Goal: Task Accomplishment & Management: Manage account settings

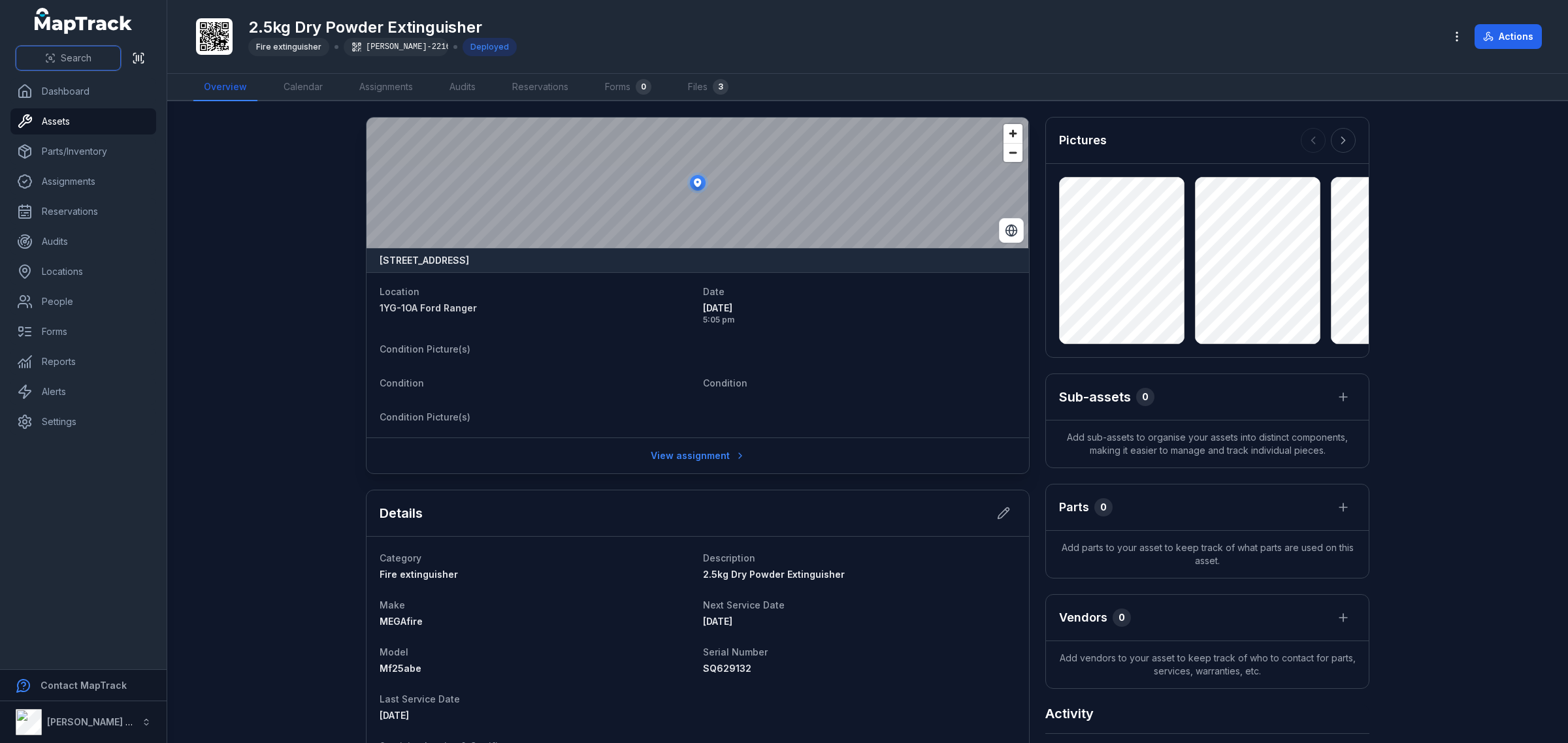
click at [67, 63] on span "Search" at bounding box center [76, 58] width 30 height 13
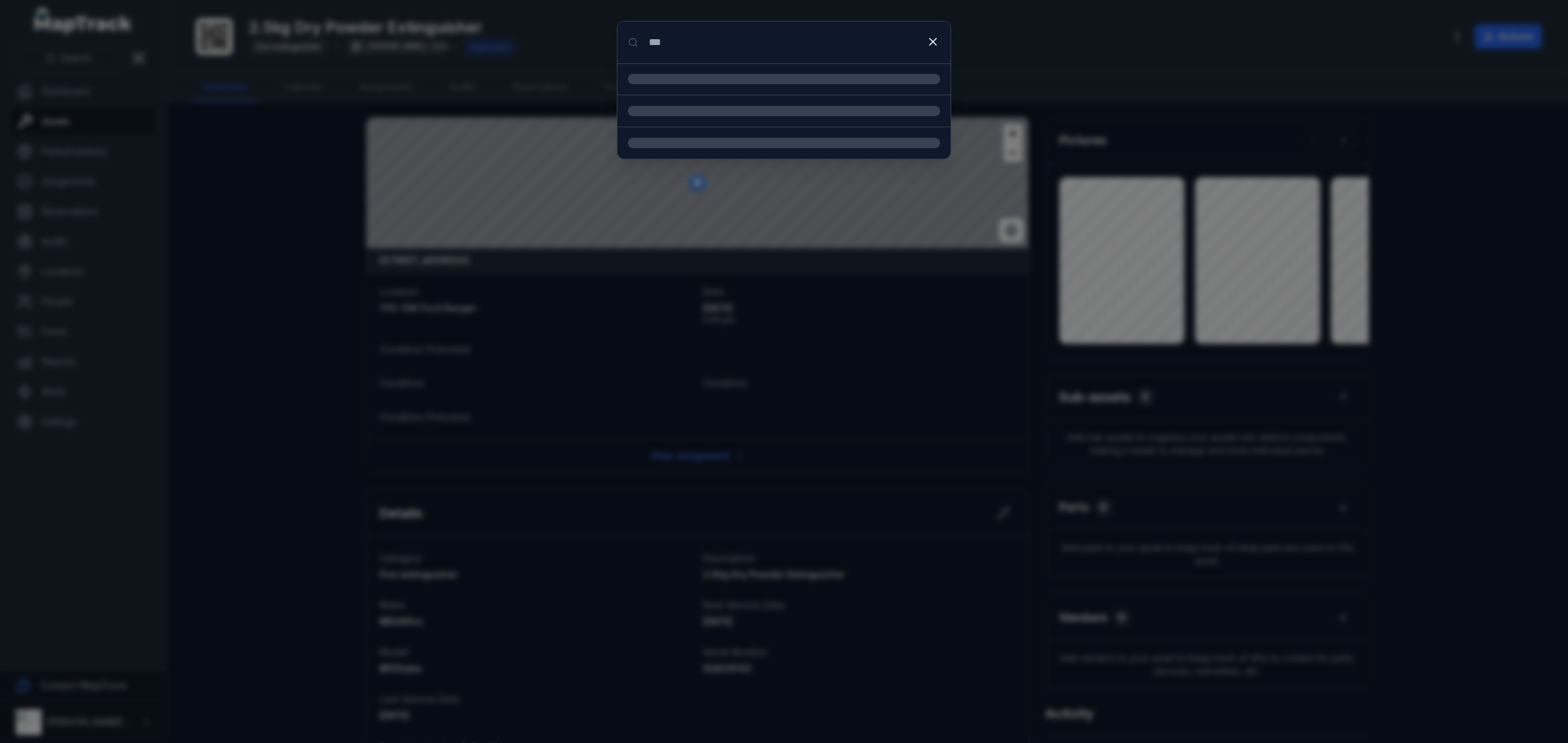
type input "***"
click at [833, 157] on li "2.5kg Dry Powder Extinguisher Asset" at bounding box center [784, 138] width 333 height 50
click at [729, 144] on div "2.5kg Dry Powder Extinguisher Asset" at bounding box center [800, 138] width 281 height 29
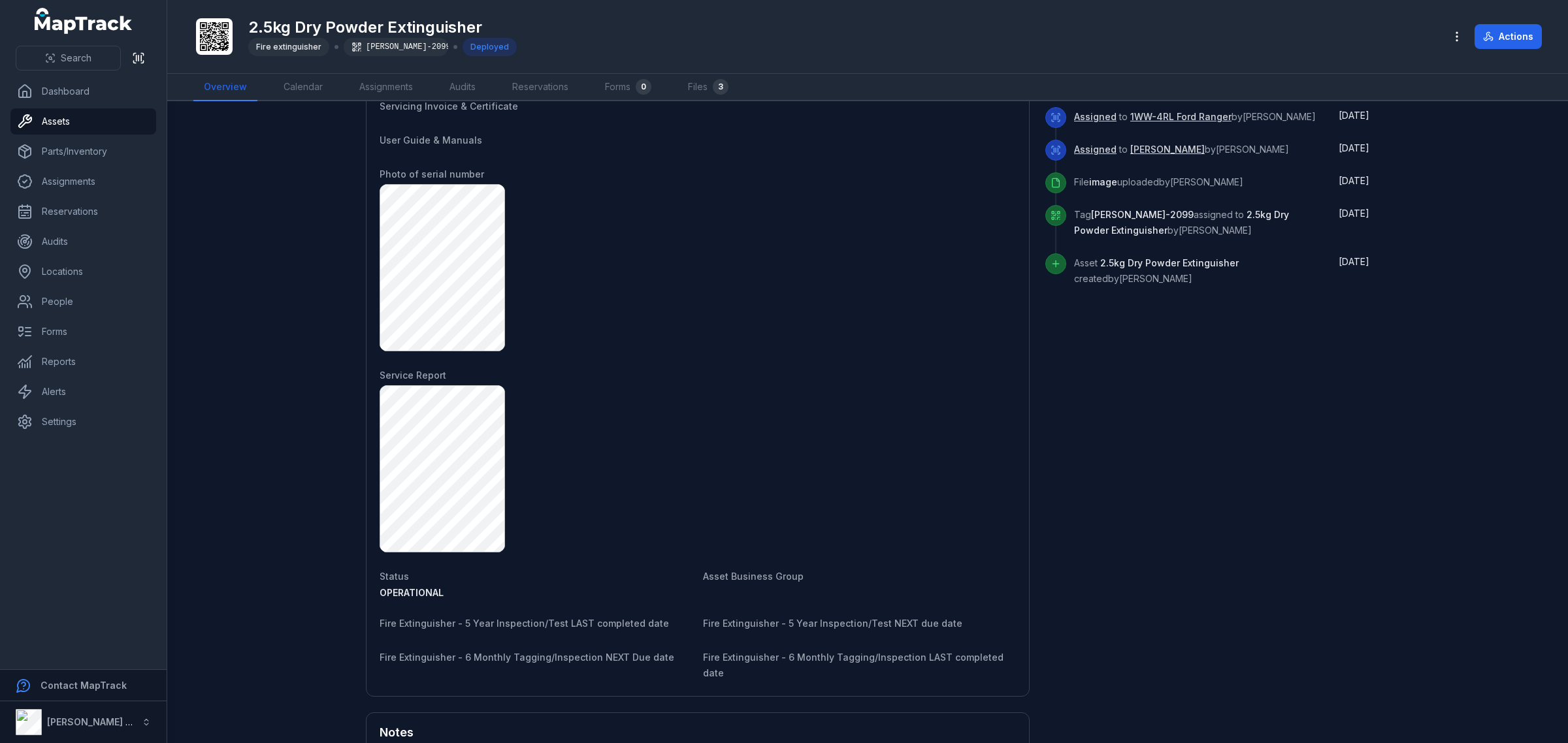
scroll to position [313, 0]
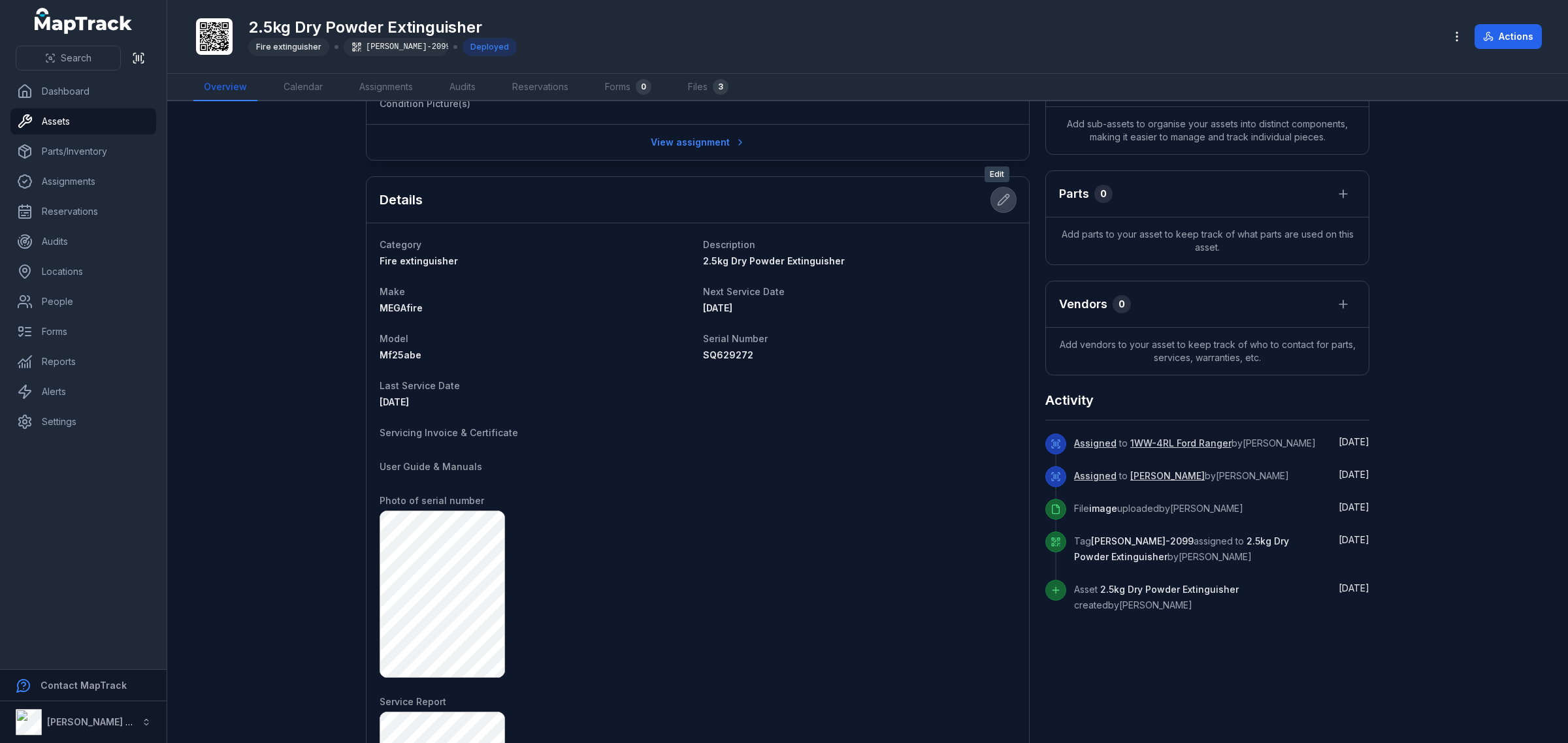
click at [997, 198] on icon at bounding box center [1003, 200] width 13 height 13
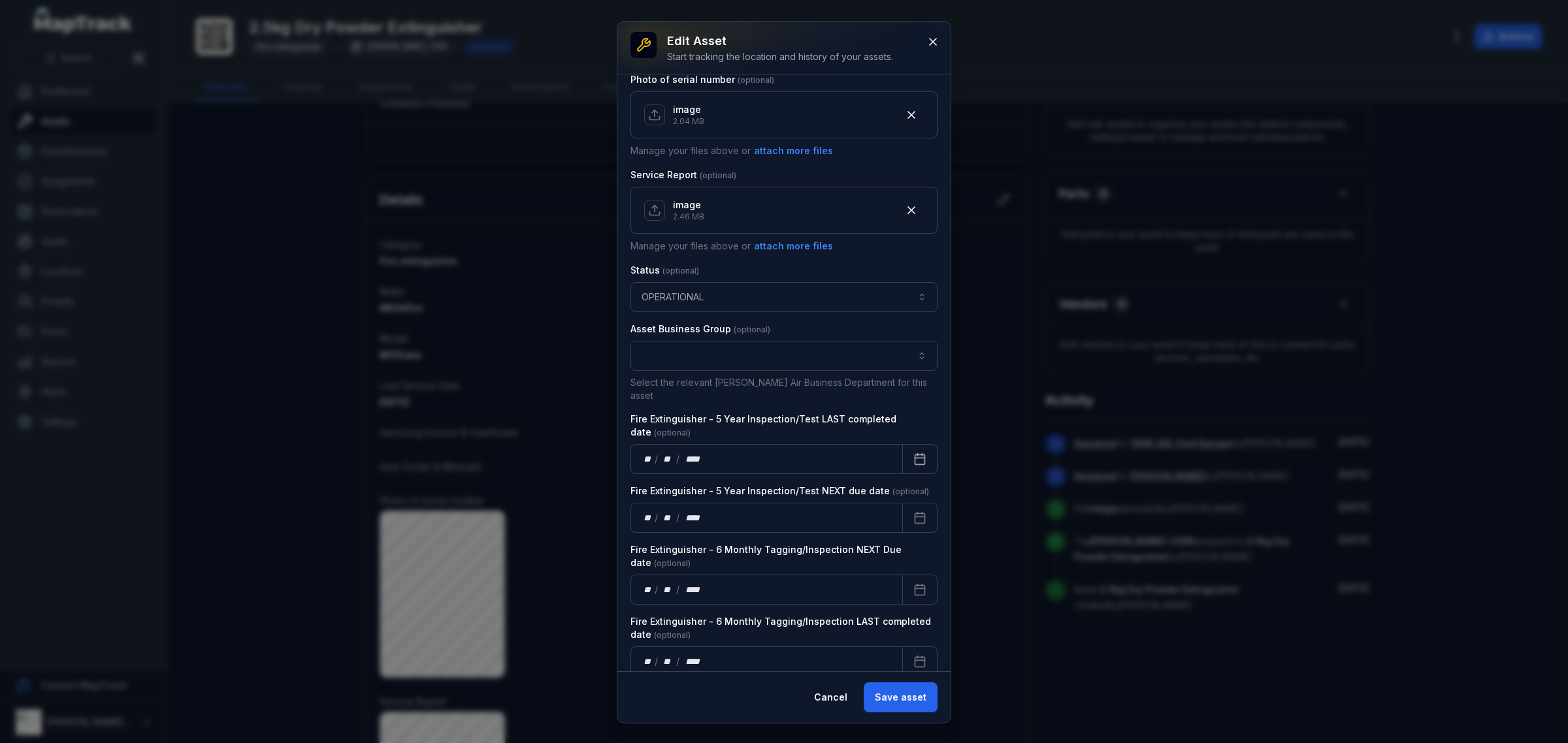
scroll to position [704, 0]
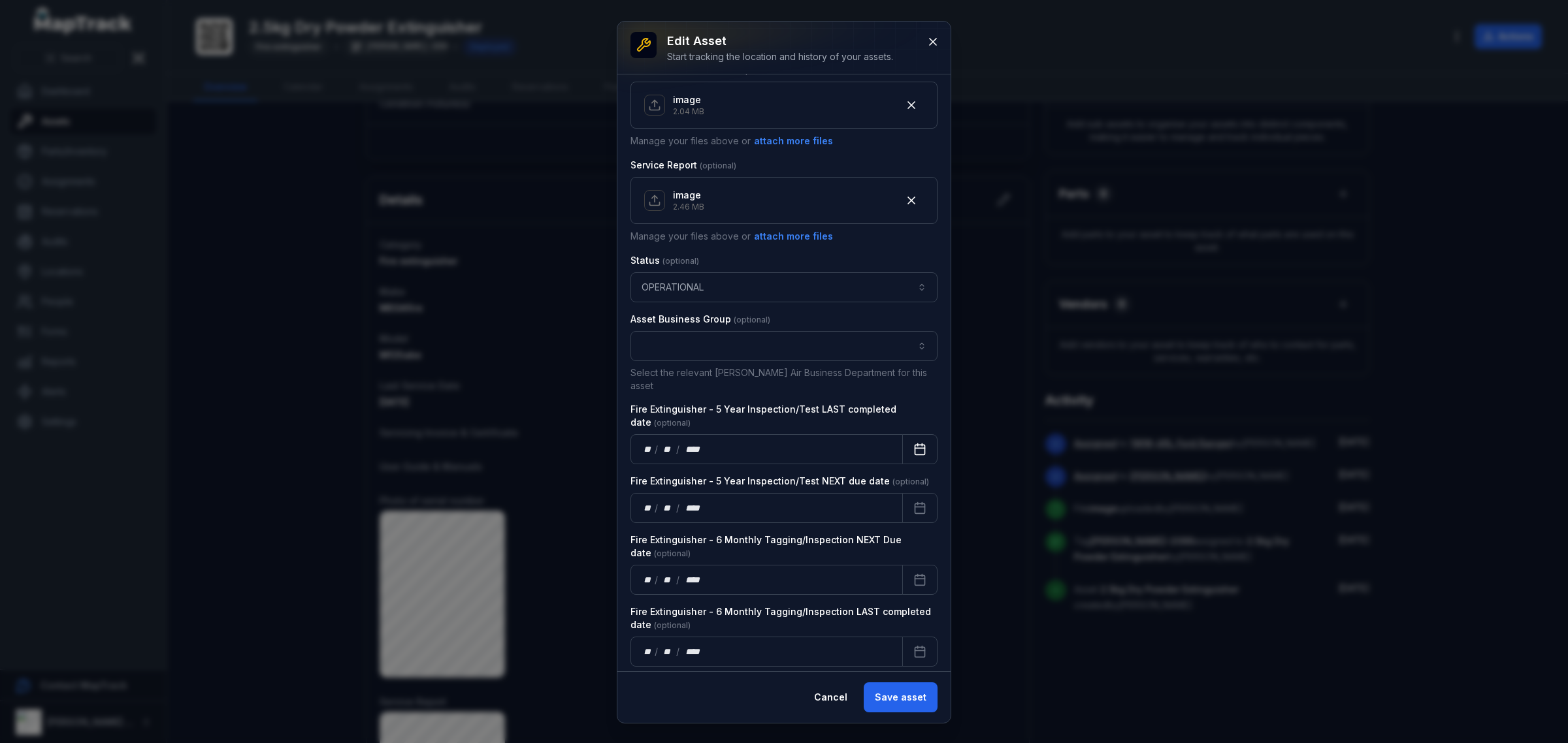
click at [902, 434] on button "Calendar" at bounding box center [920, 449] width 35 height 30
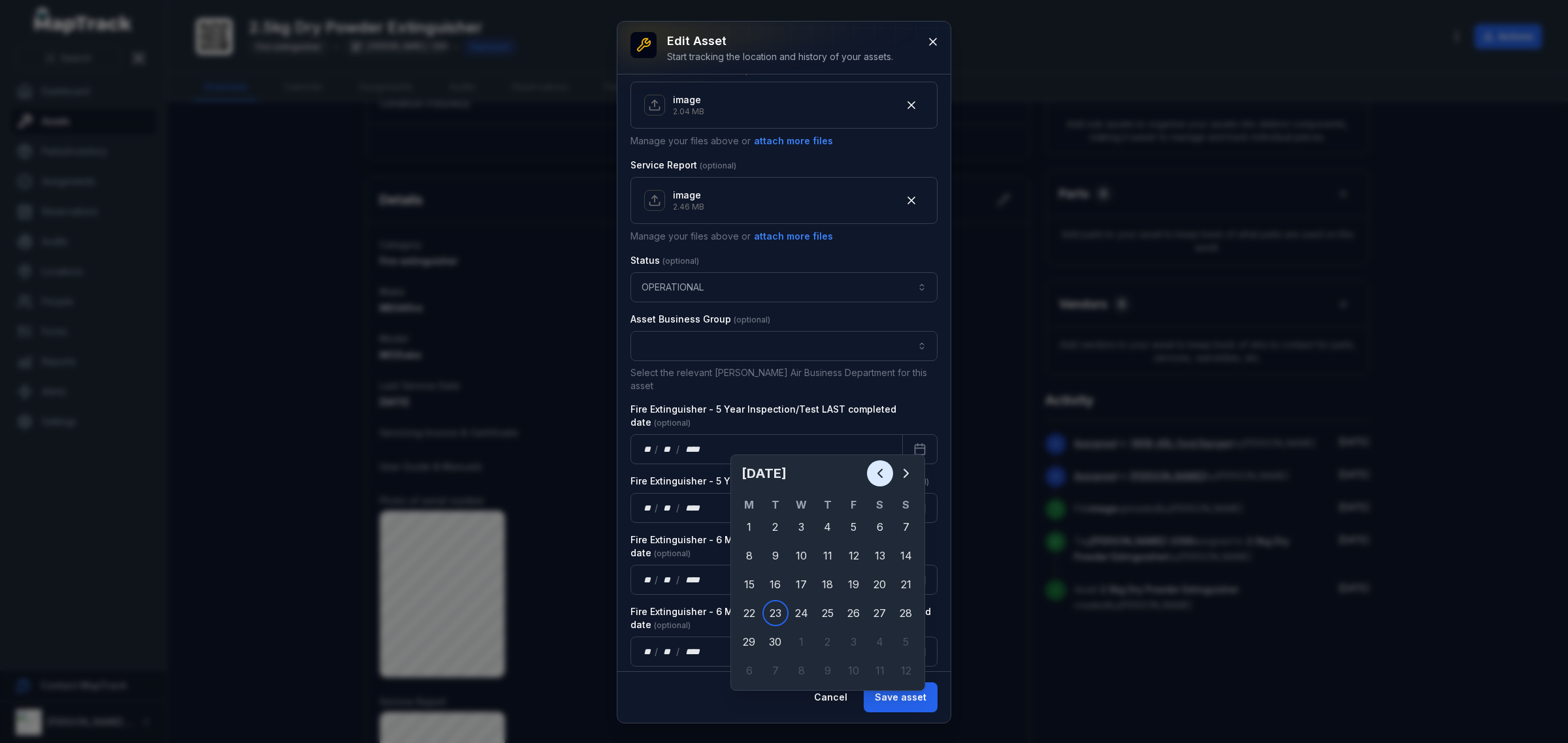
click at [882, 472] on icon "Previous" at bounding box center [880, 473] width 16 height 16
click at [882, 474] on icon "Previous" at bounding box center [880, 473] width 16 height 16
click at [887, 461] on div "[DATE]" at bounding box center [828, 479] width 183 height 36
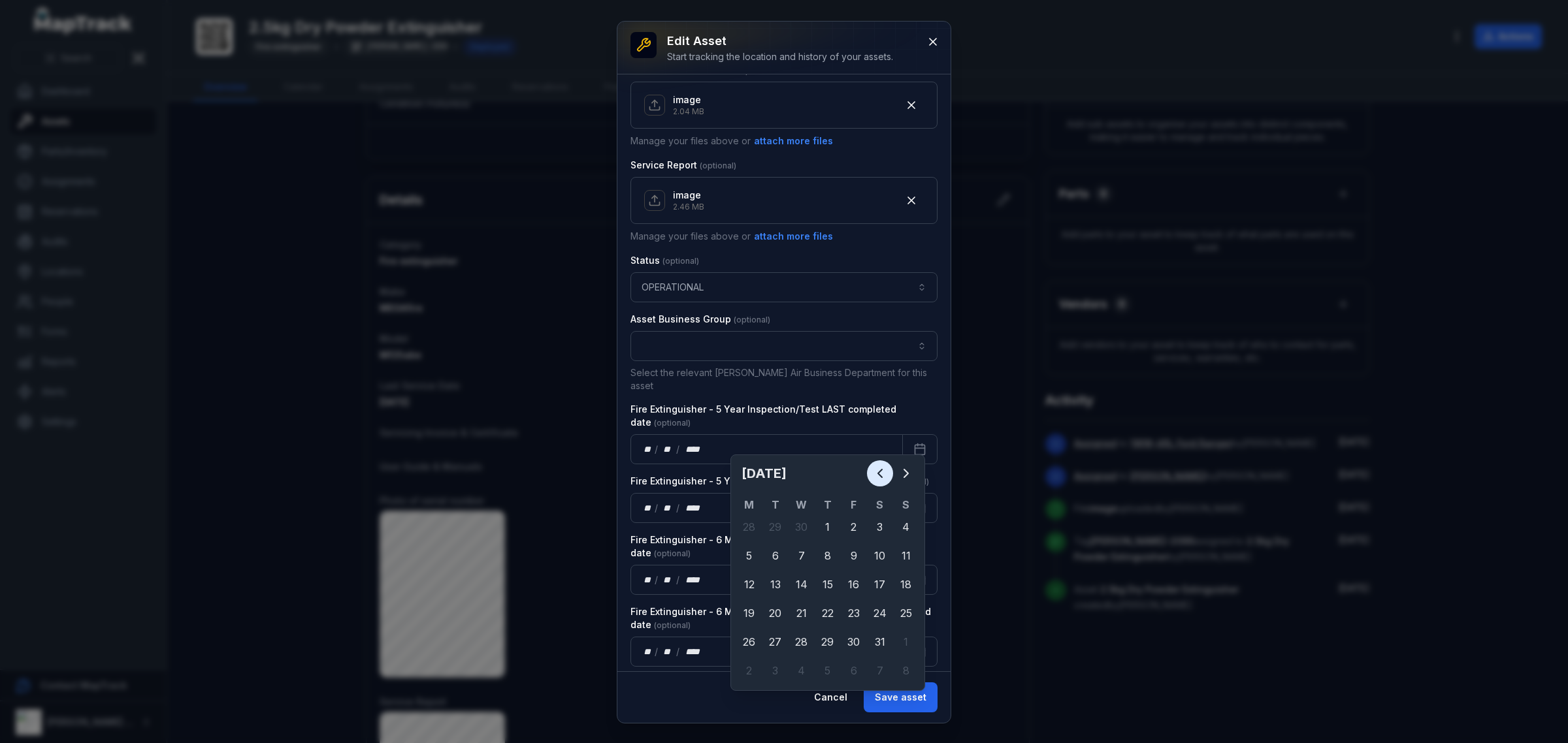
click at [883, 465] on icon "Previous" at bounding box center [880, 473] width 16 height 16
click at [877, 469] on icon "Previous" at bounding box center [880, 473] width 16 height 16
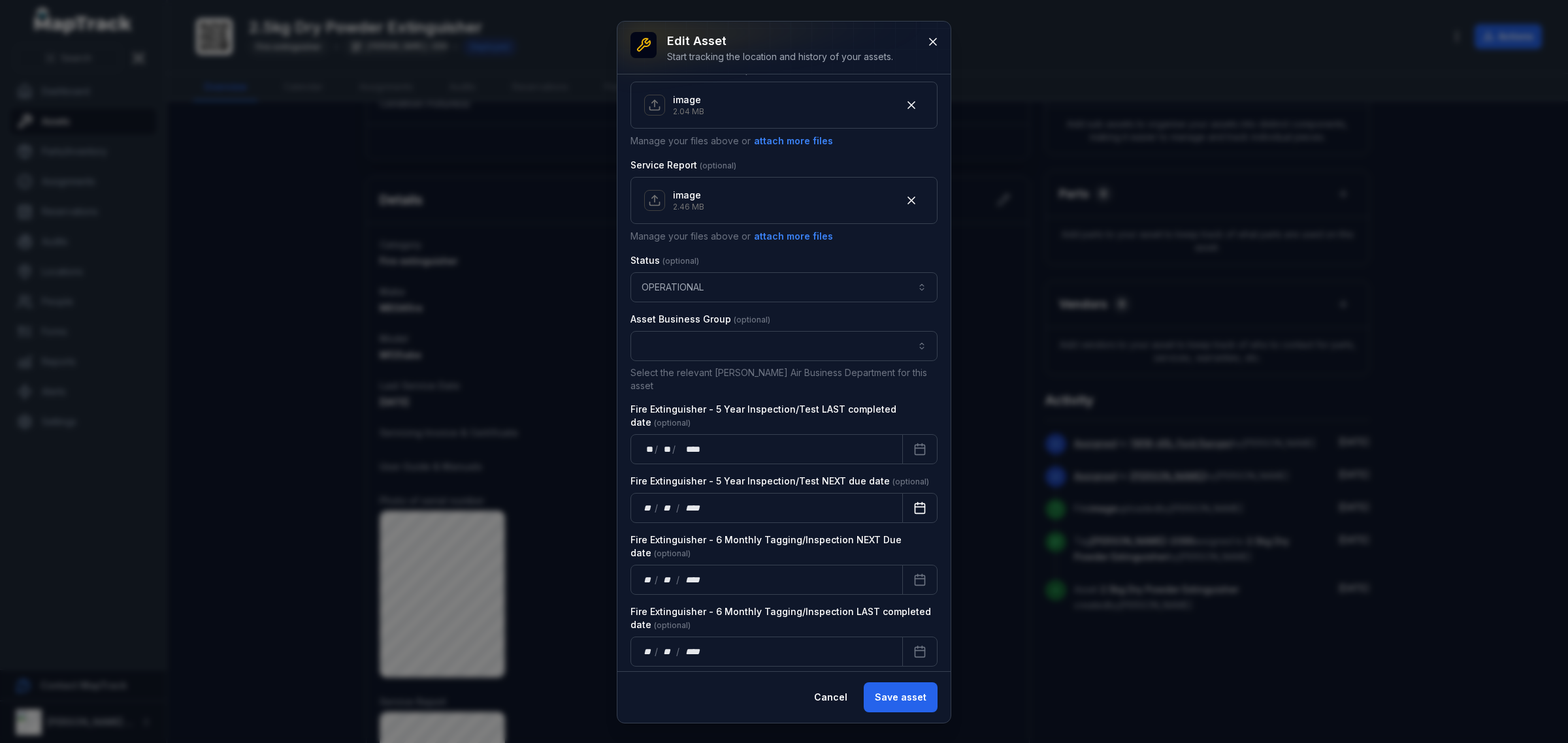
click at [902, 495] on button "Calendar" at bounding box center [920, 508] width 35 height 30
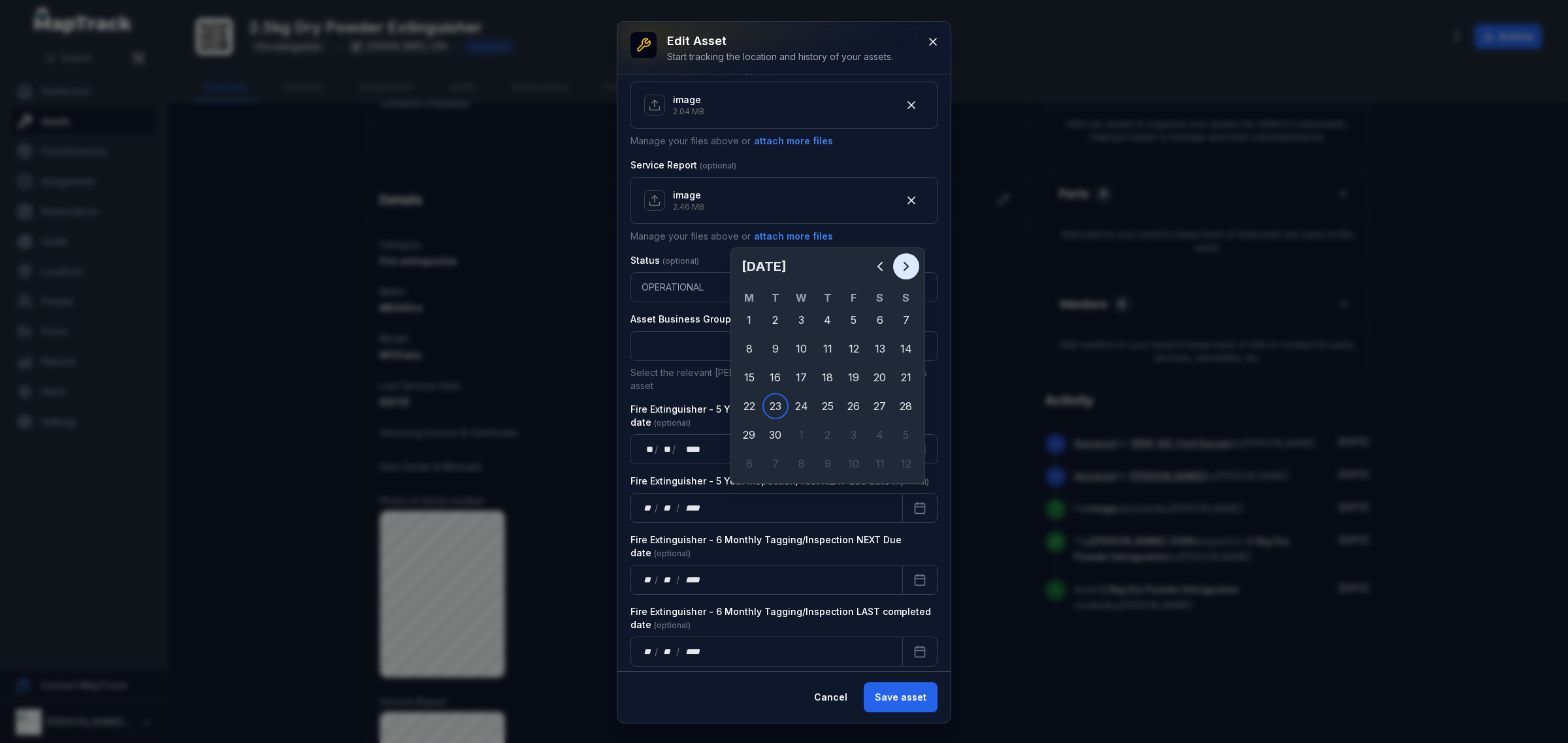
click at [910, 263] on icon "Next" at bounding box center [906, 266] width 16 height 16
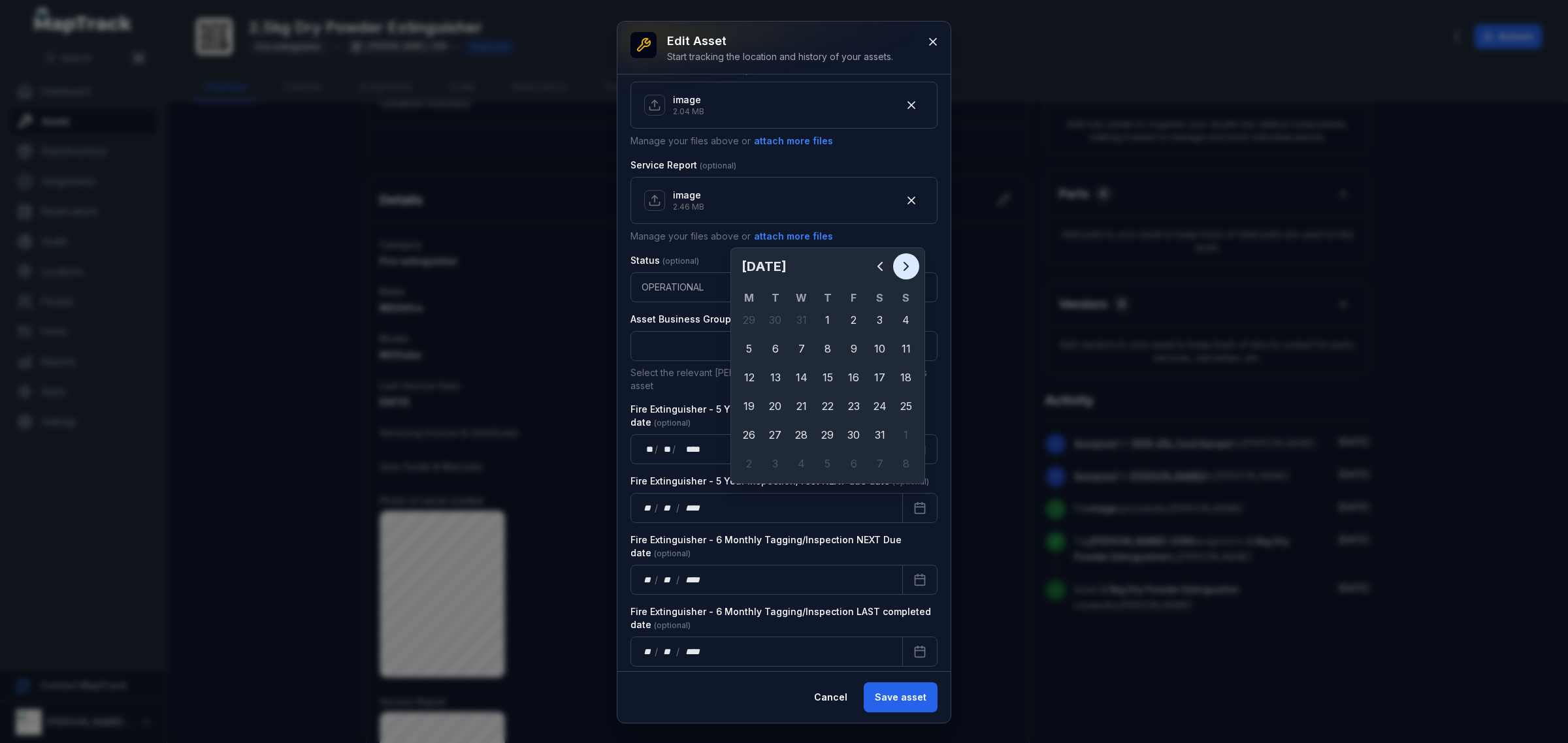
click at [910, 263] on icon "Next" at bounding box center [906, 266] width 16 height 16
click at [910, 263] on icon "Next" at bounding box center [906, 266] width 16 height 16
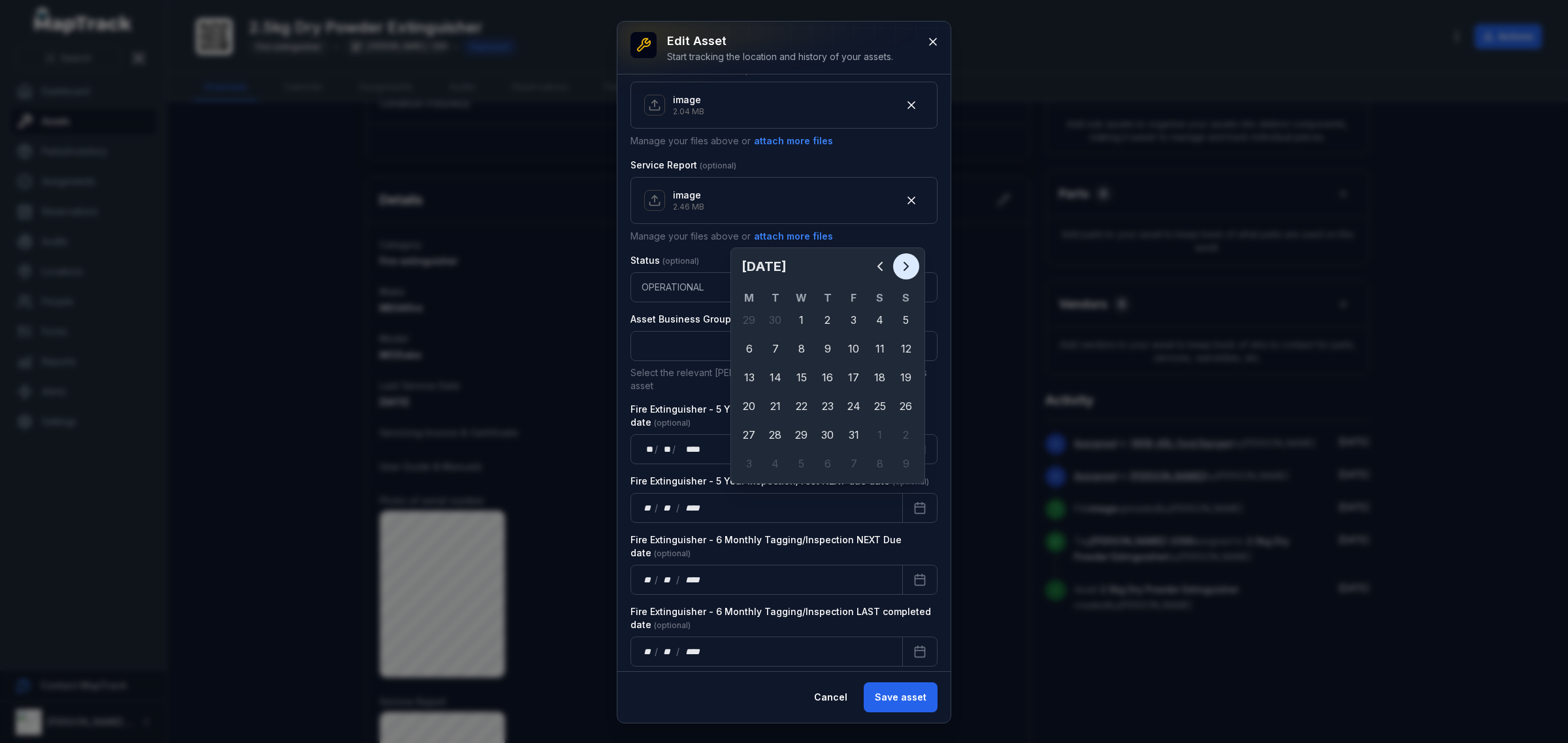
click at [910, 263] on icon "Next" at bounding box center [906, 266] width 16 height 16
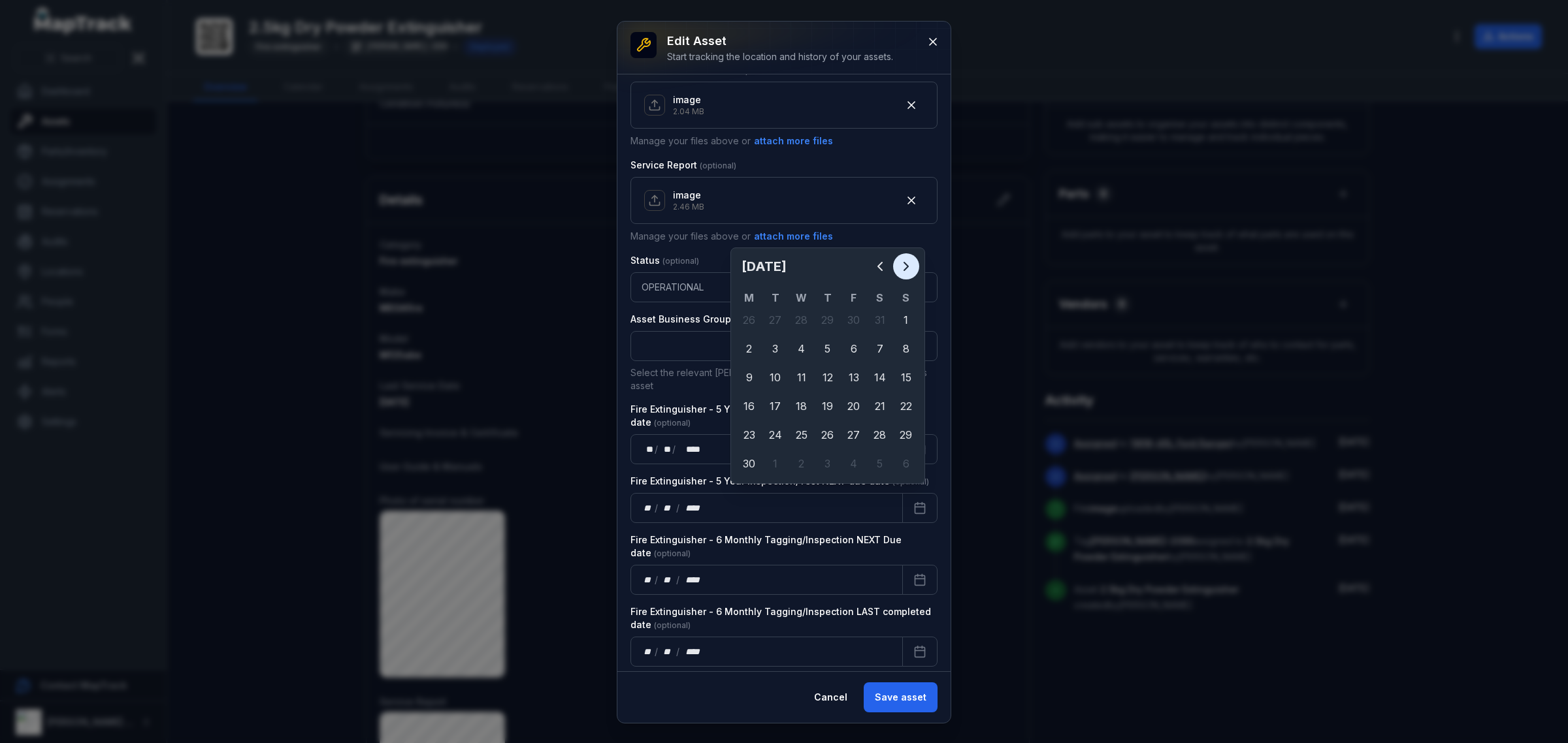
click at [910, 263] on icon "Next" at bounding box center [906, 266] width 16 height 16
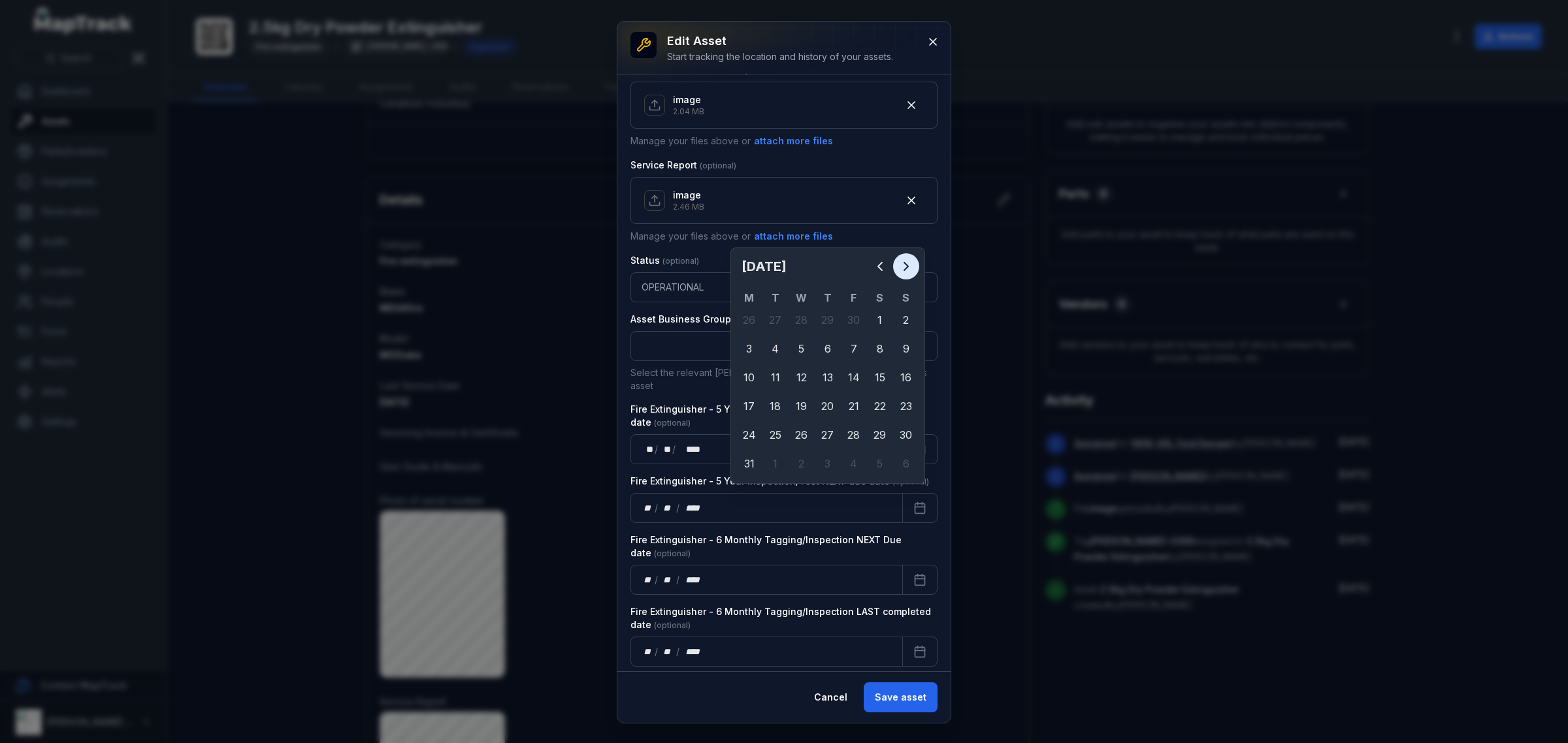
click at [910, 263] on icon "Next" at bounding box center [906, 266] width 16 height 16
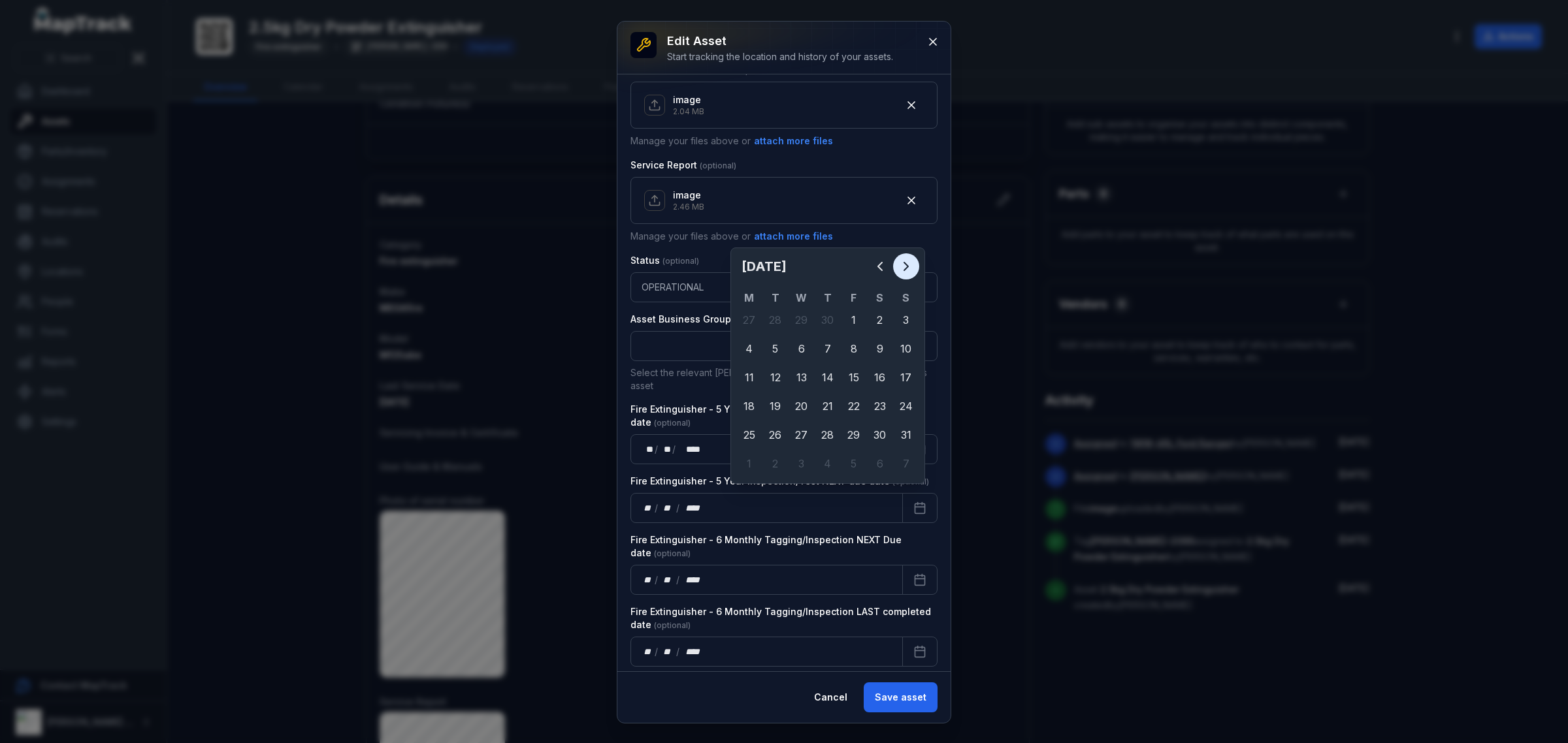
click at [910, 263] on icon "Next" at bounding box center [906, 266] width 16 height 16
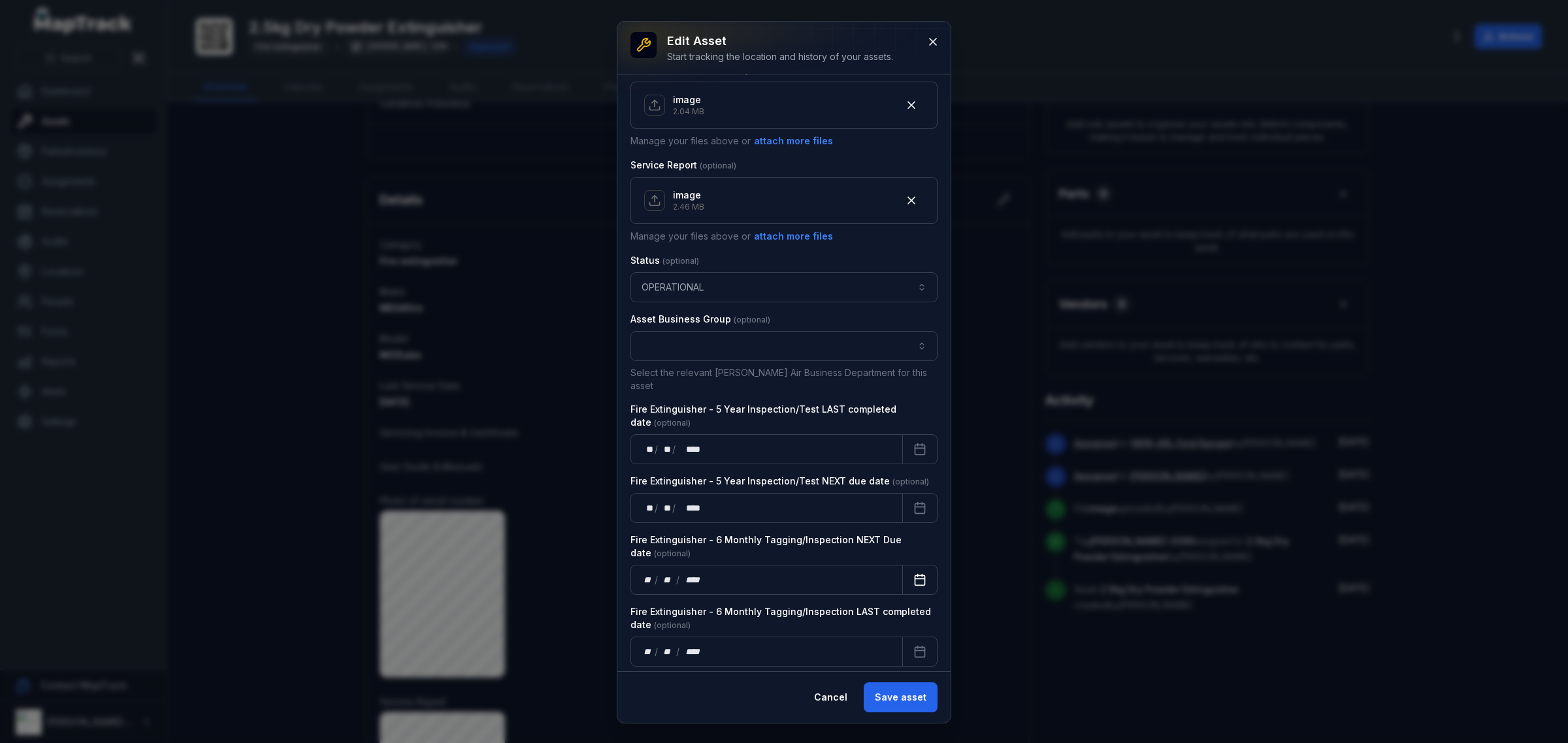
click at [902, 569] on button "Calendar" at bounding box center [920, 580] width 35 height 30
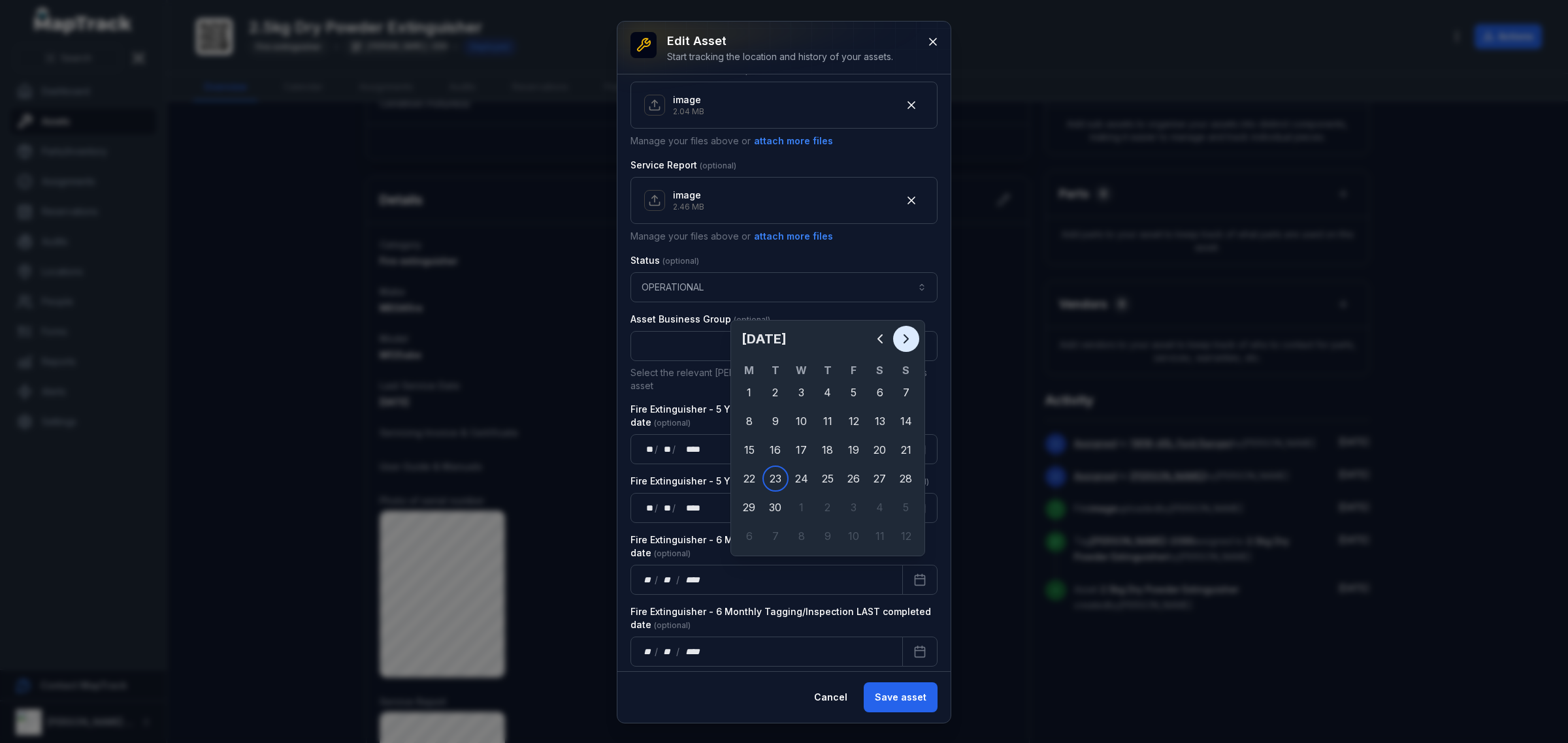
click at [910, 336] on icon "Next" at bounding box center [906, 338] width 16 height 16
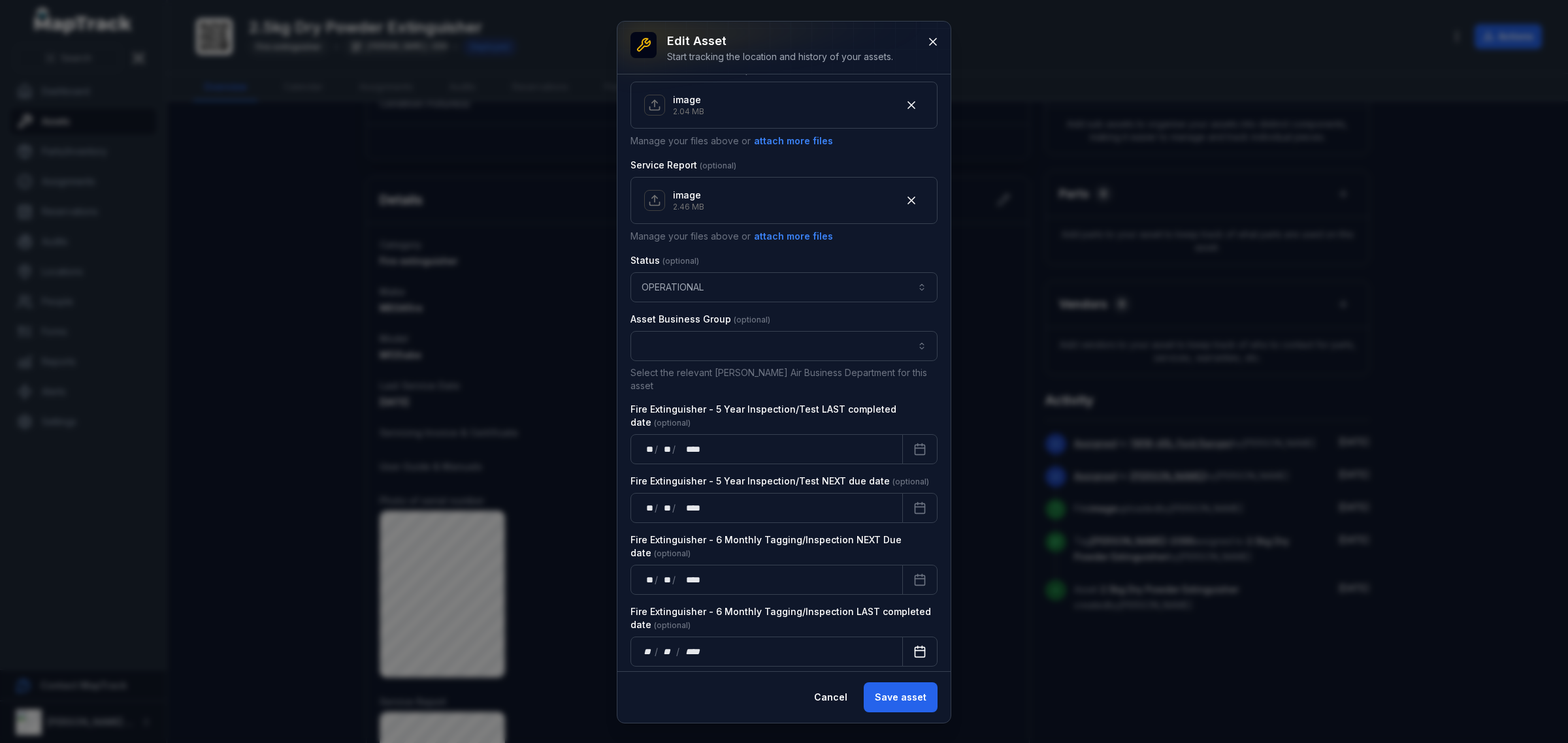
click at [913, 645] on icon "Calendar" at bounding box center [920, 651] width 13 height 13
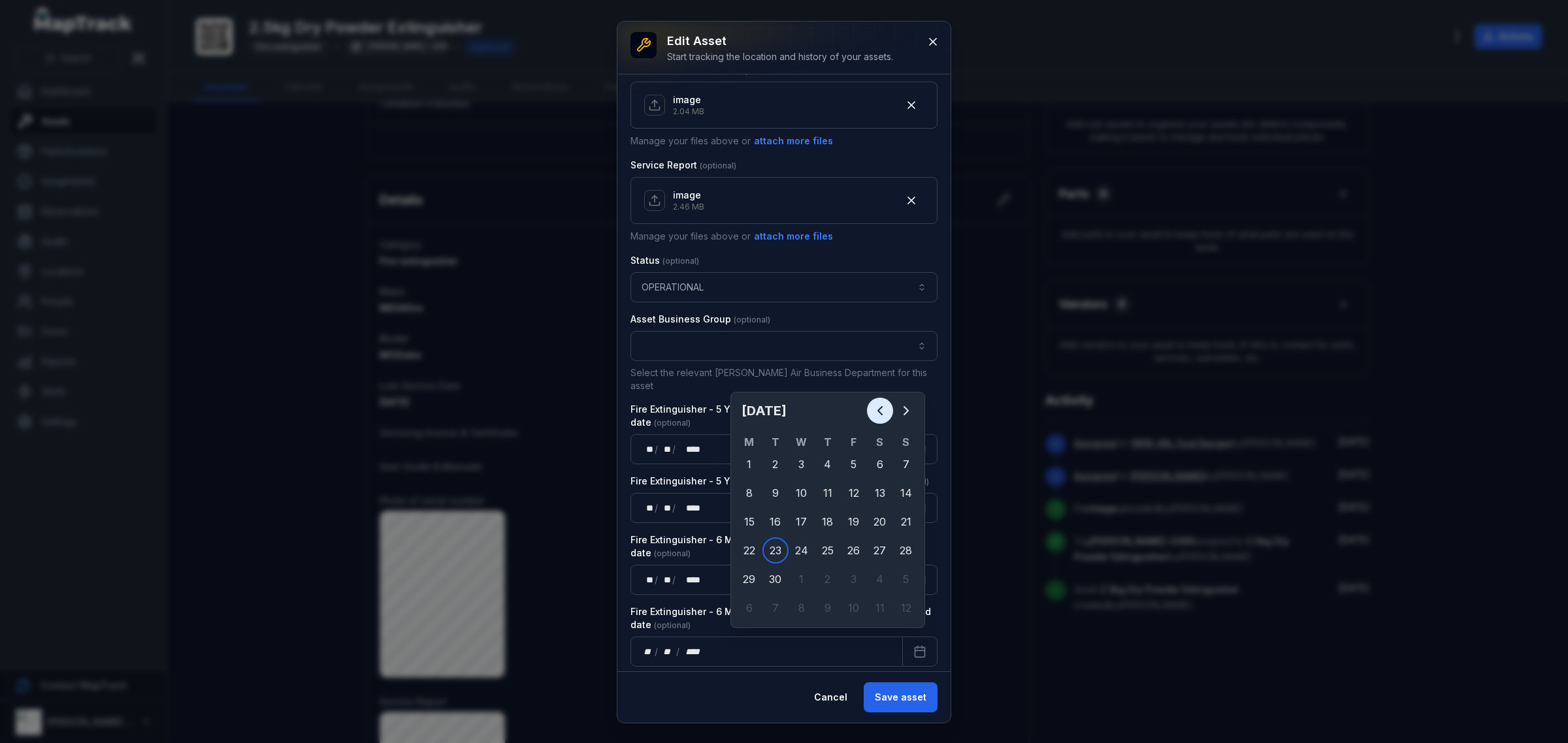
click at [874, 402] on button "Previous" at bounding box center [880, 411] width 26 height 26
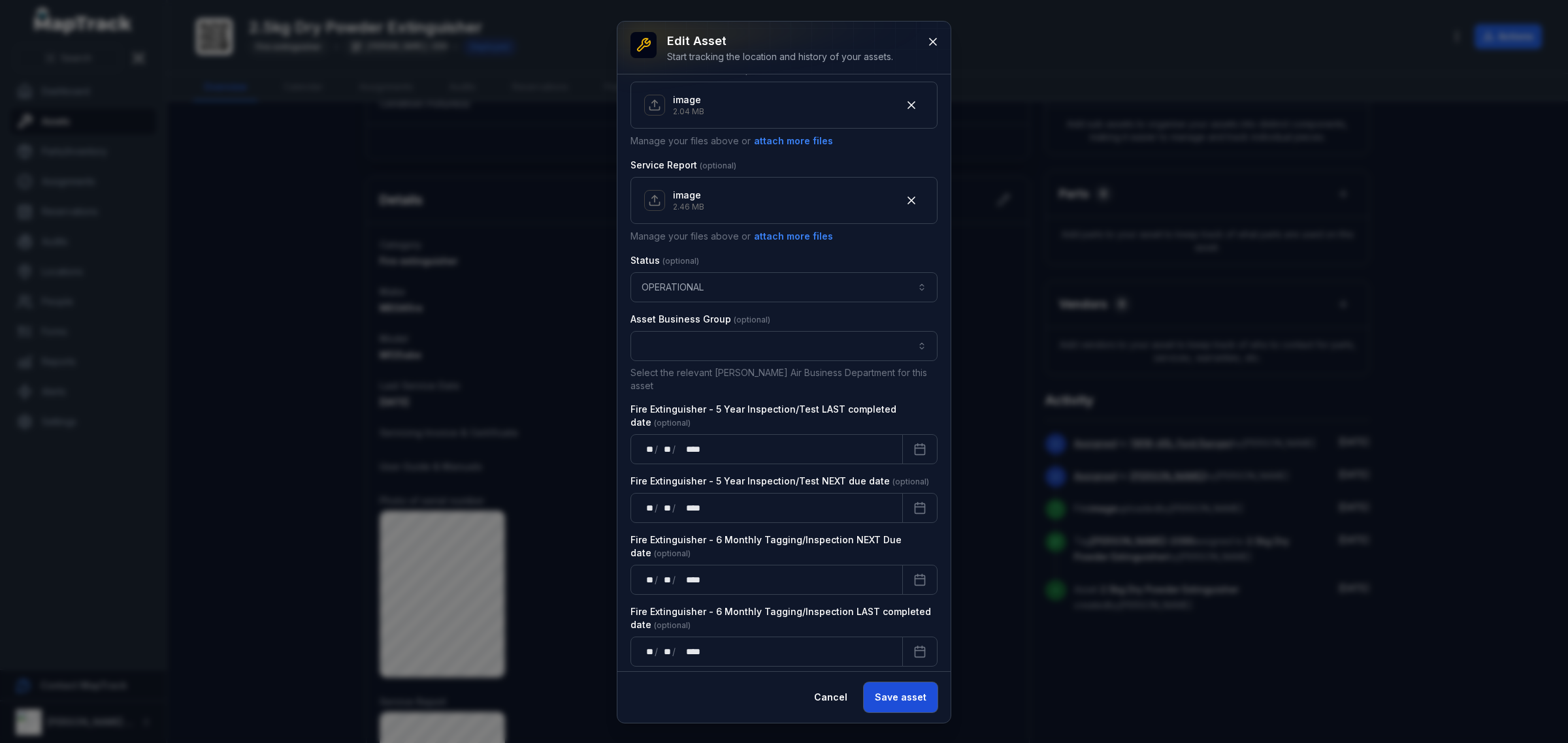
click at [916, 688] on button "Save asset" at bounding box center [901, 697] width 74 height 30
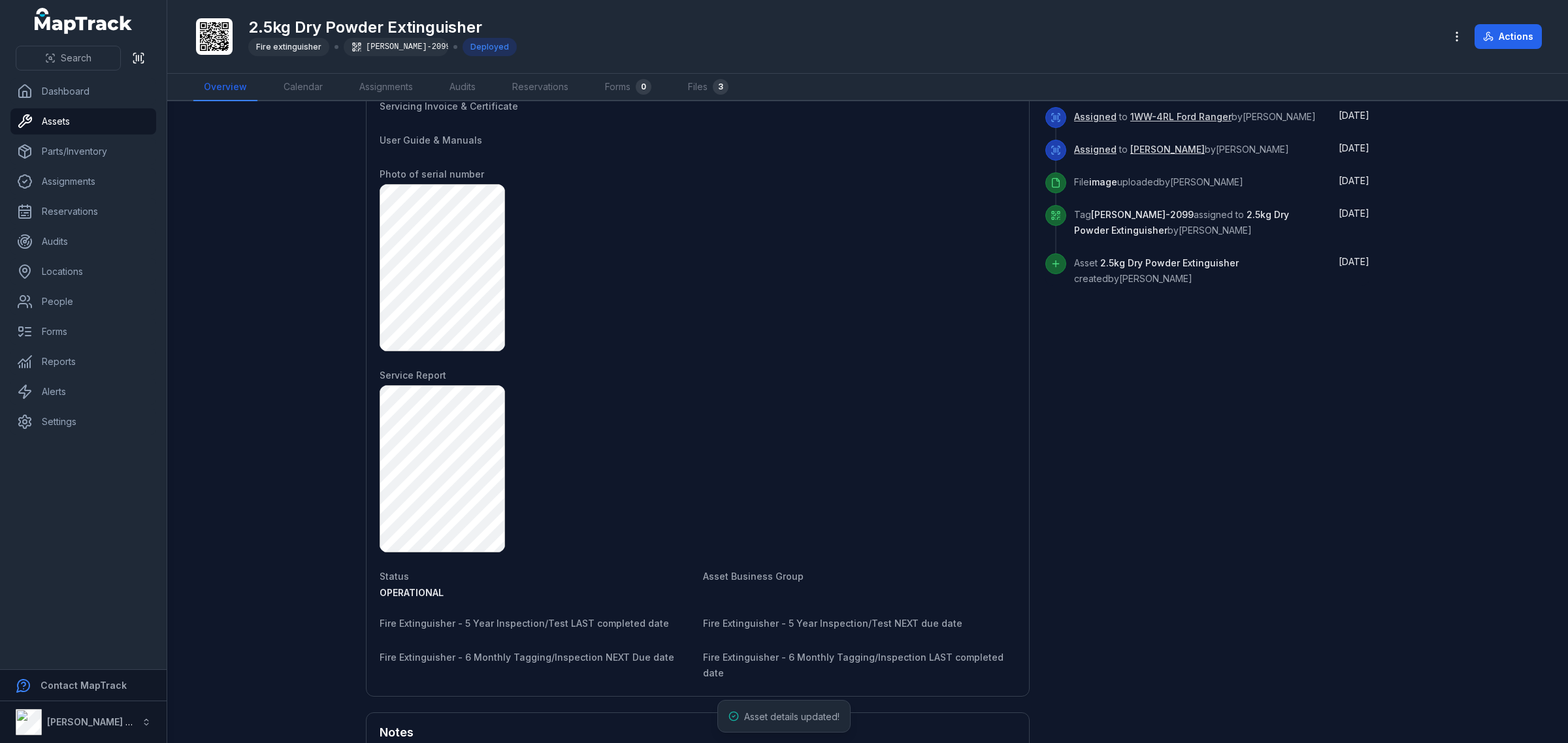
scroll to position [803, 0]
